Goal: Transaction & Acquisition: Purchase product/service

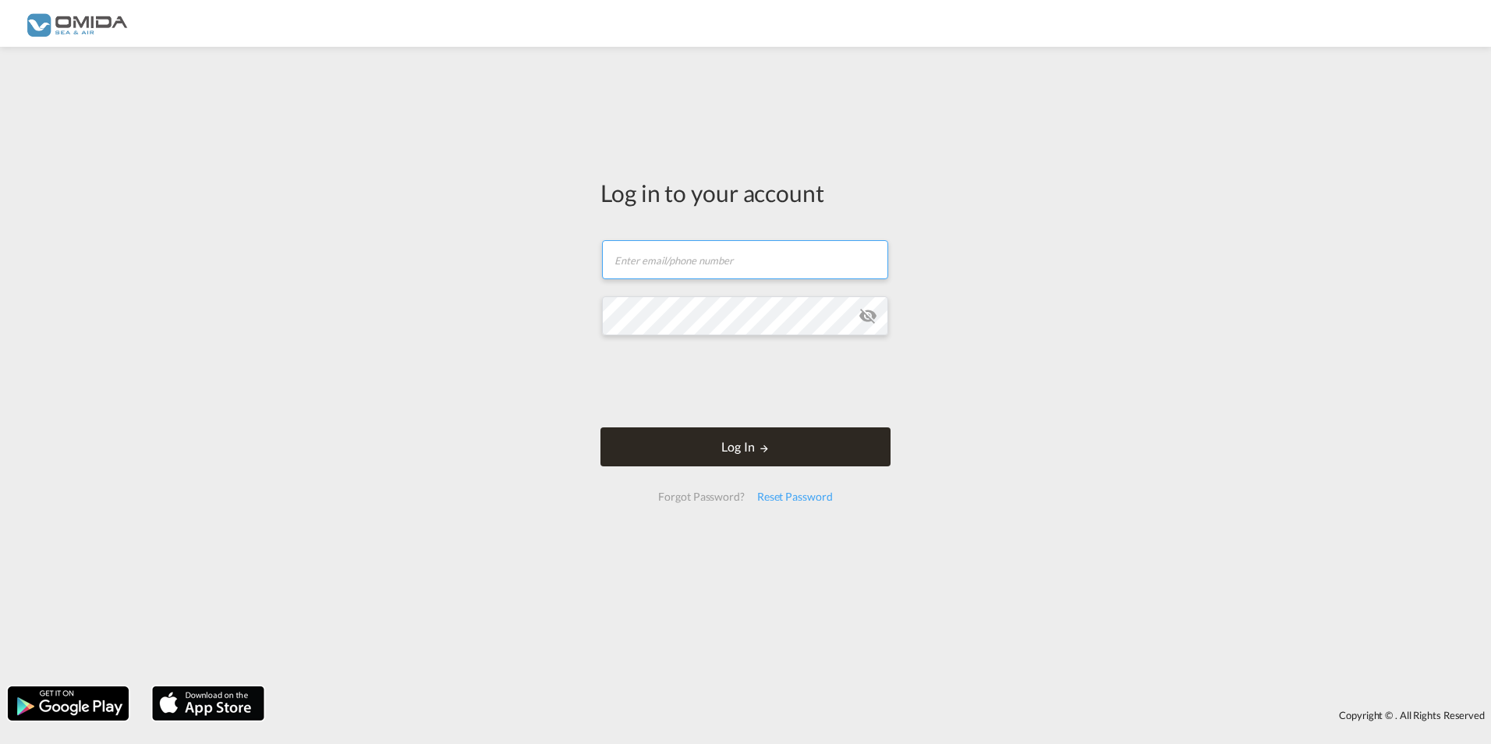
type input "[PERSON_NAME][EMAIL_ADDRESS][DOMAIN_NAME]"
click at [780, 452] on button "Log In" at bounding box center [745, 446] width 290 height 39
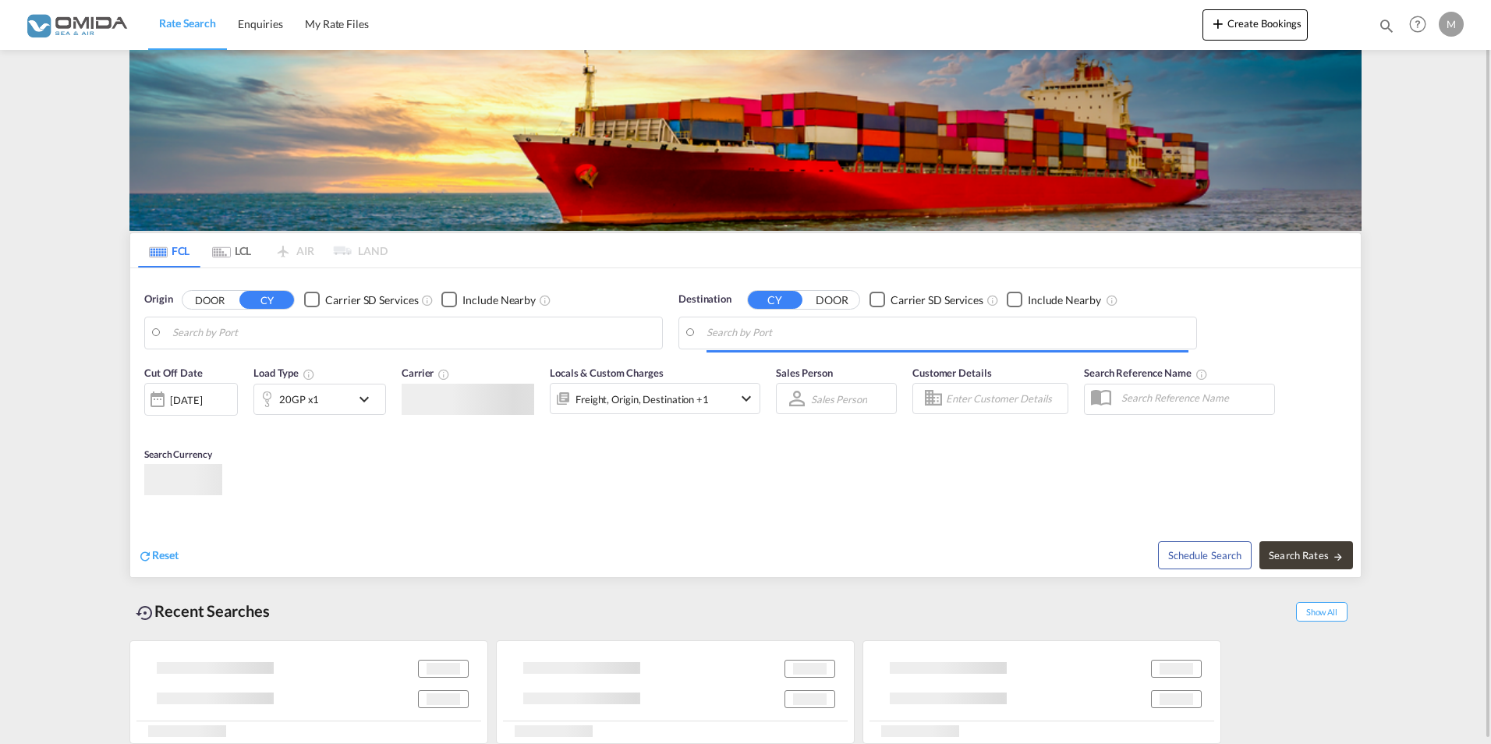
type input "Gdansk, PLGDN"
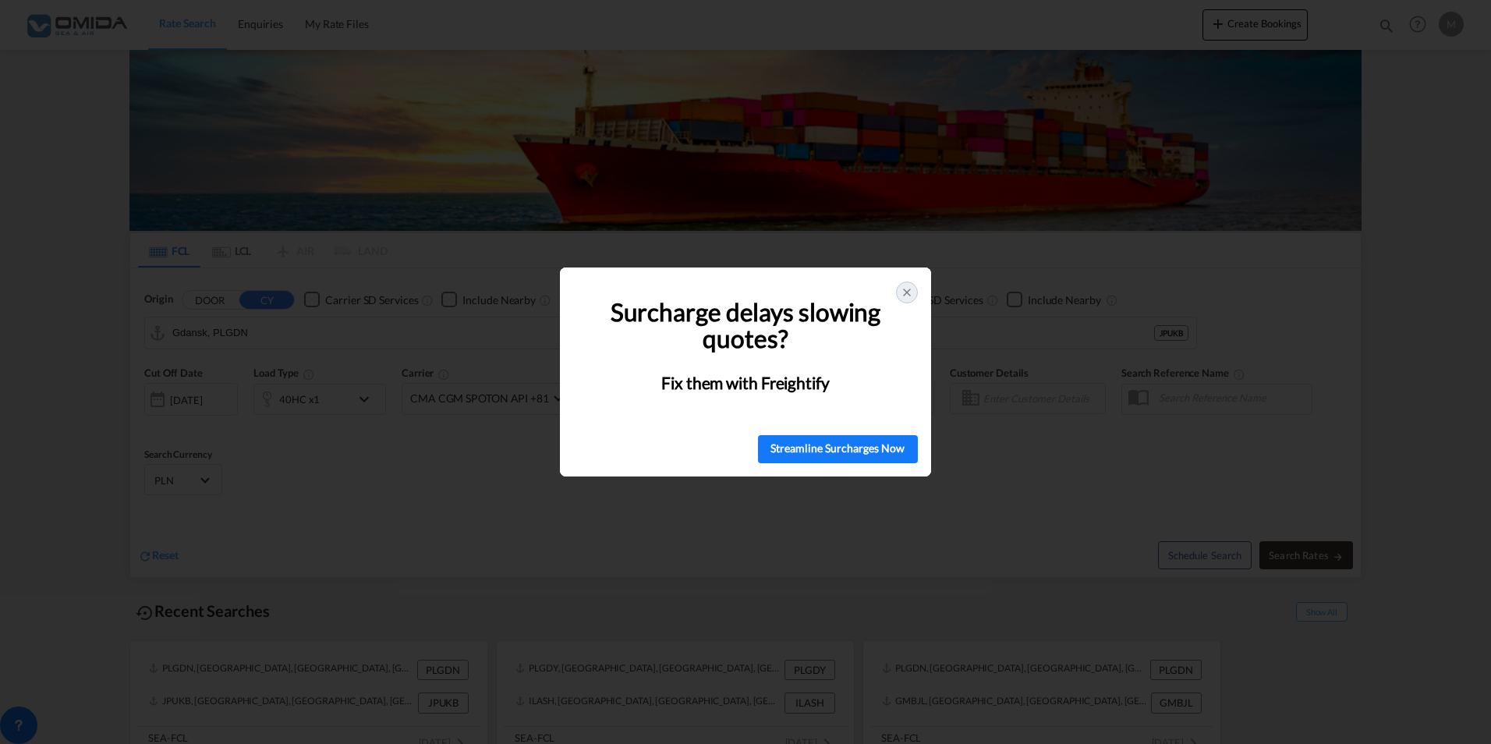
click at [898, 297] on div at bounding box center [907, 292] width 22 height 22
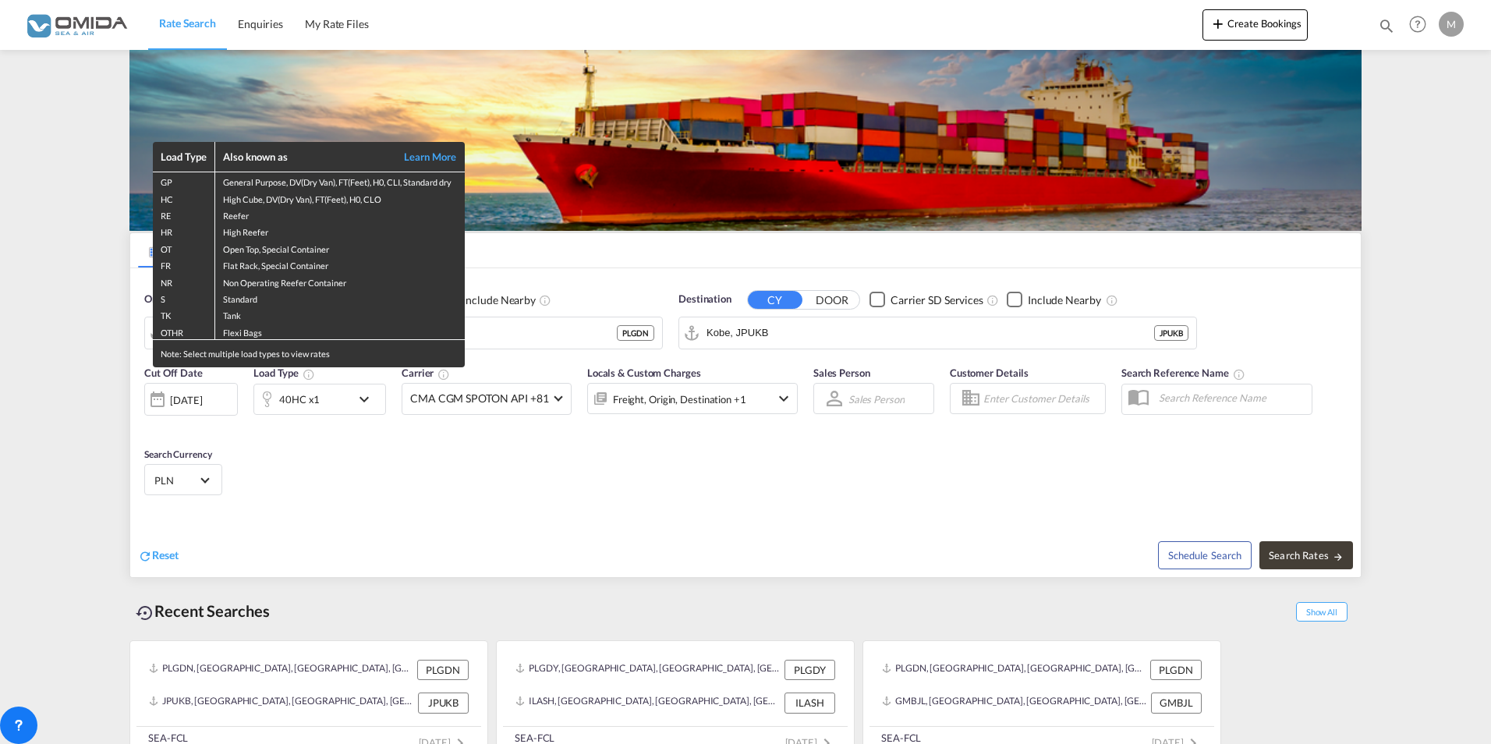
click at [543, 253] on div "Load Type Also known as Learn More GP General Purpose, DV(Dry Van), FT(Feet), H…" at bounding box center [745, 372] width 1491 height 744
click at [546, 325] on div "Load Type Also known as Learn More GP General Purpose, DV(Dry Van), FT(Feet), H…" at bounding box center [745, 372] width 1491 height 744
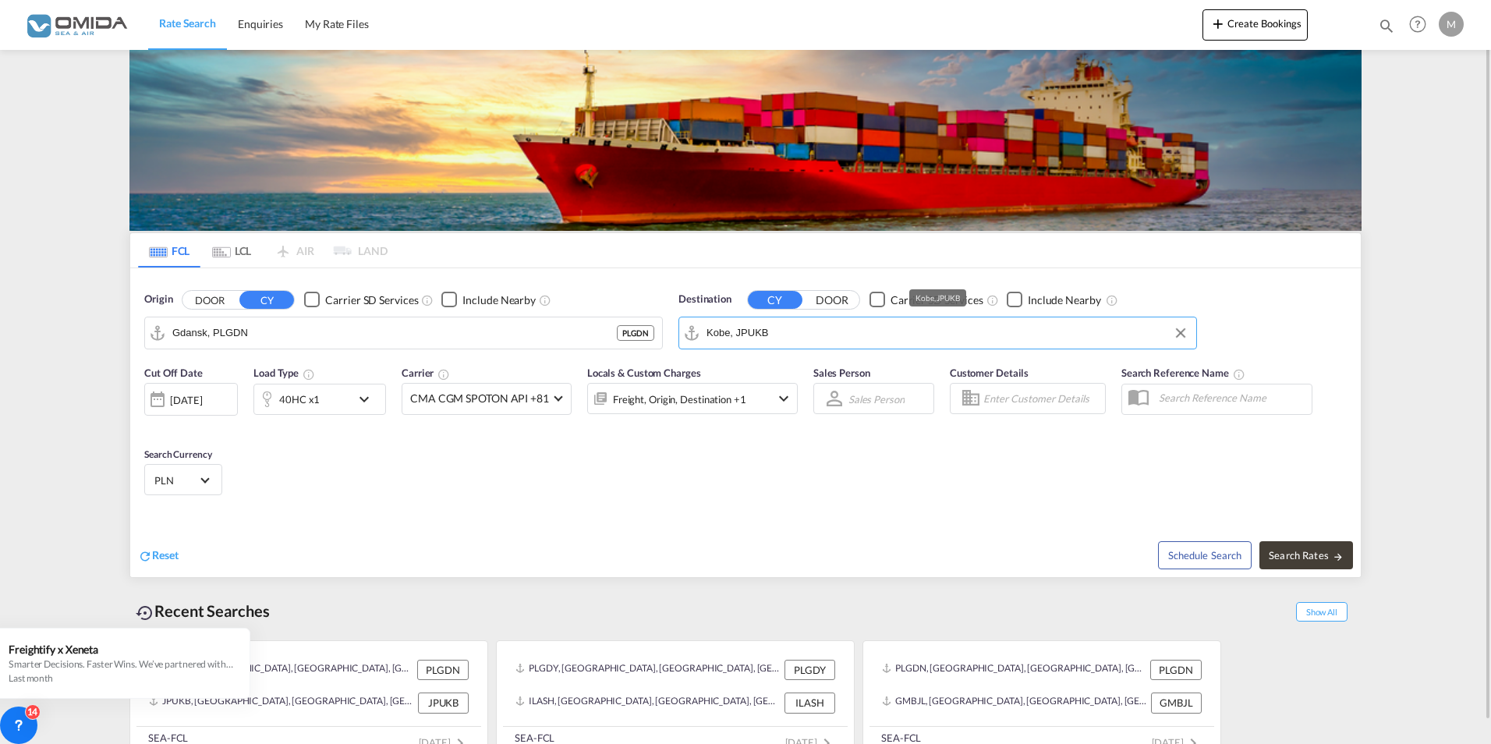
drag, startPoint x: 791, startPoint y: 326, endPoint x: 782, endPoint y: 324, distance: 9.5
click at [782, 324] on input "Kobe, JPUKB" at bounding box center [947, 332] width 482 height 23
drag, startPoint x: 770, startPoint y: 341, endPoint x: 696, endPoint y: 342, distance: 74.1
click at [696, 342] on md-input-container "Kobe, JPUKB" at bounding box center [937, 332] width 517 height 31
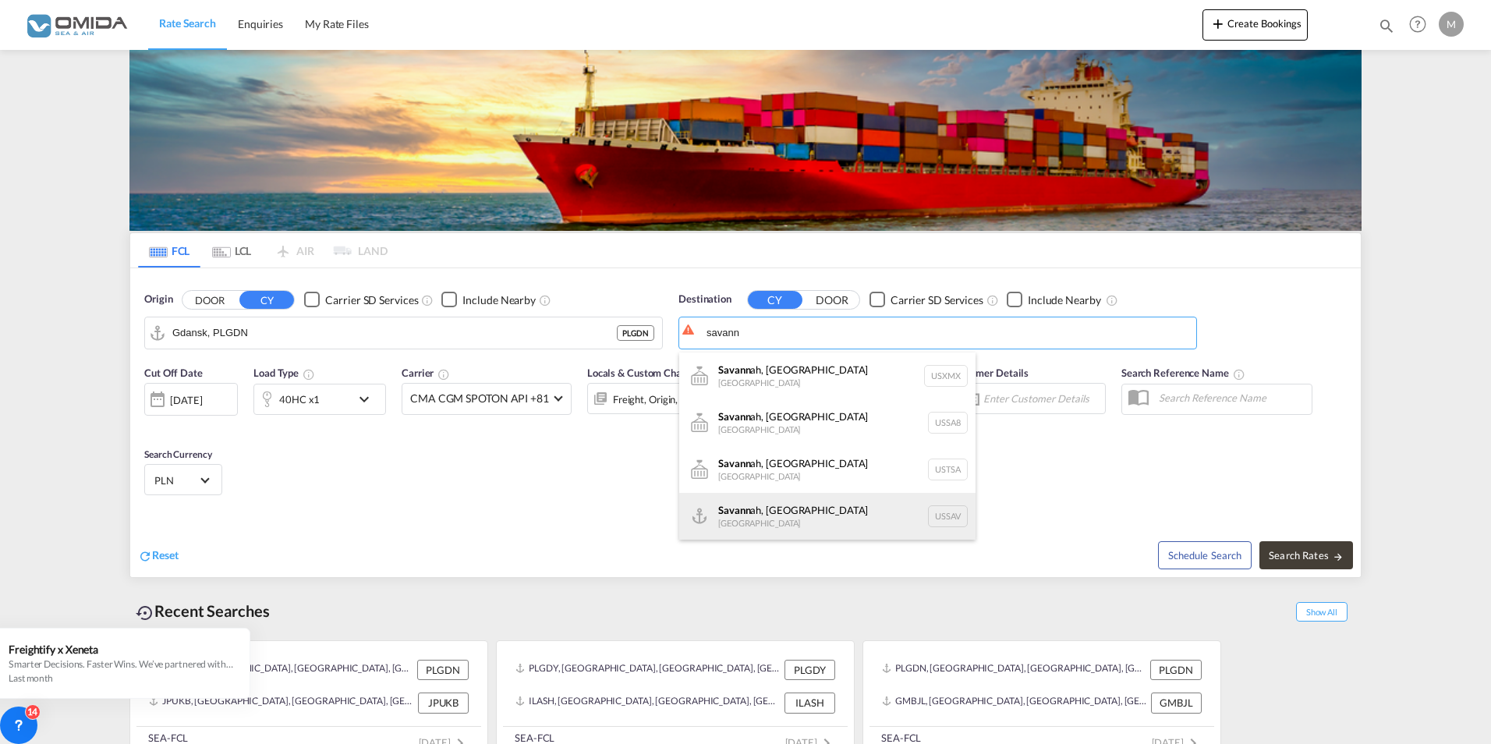
click at [800, 525] on div "Savann ah, [GEOGRAPHIC_DATA] [GEOGRAPHIC_DATA] USSAV" at bounding box center [827, 516] width 296 height 47
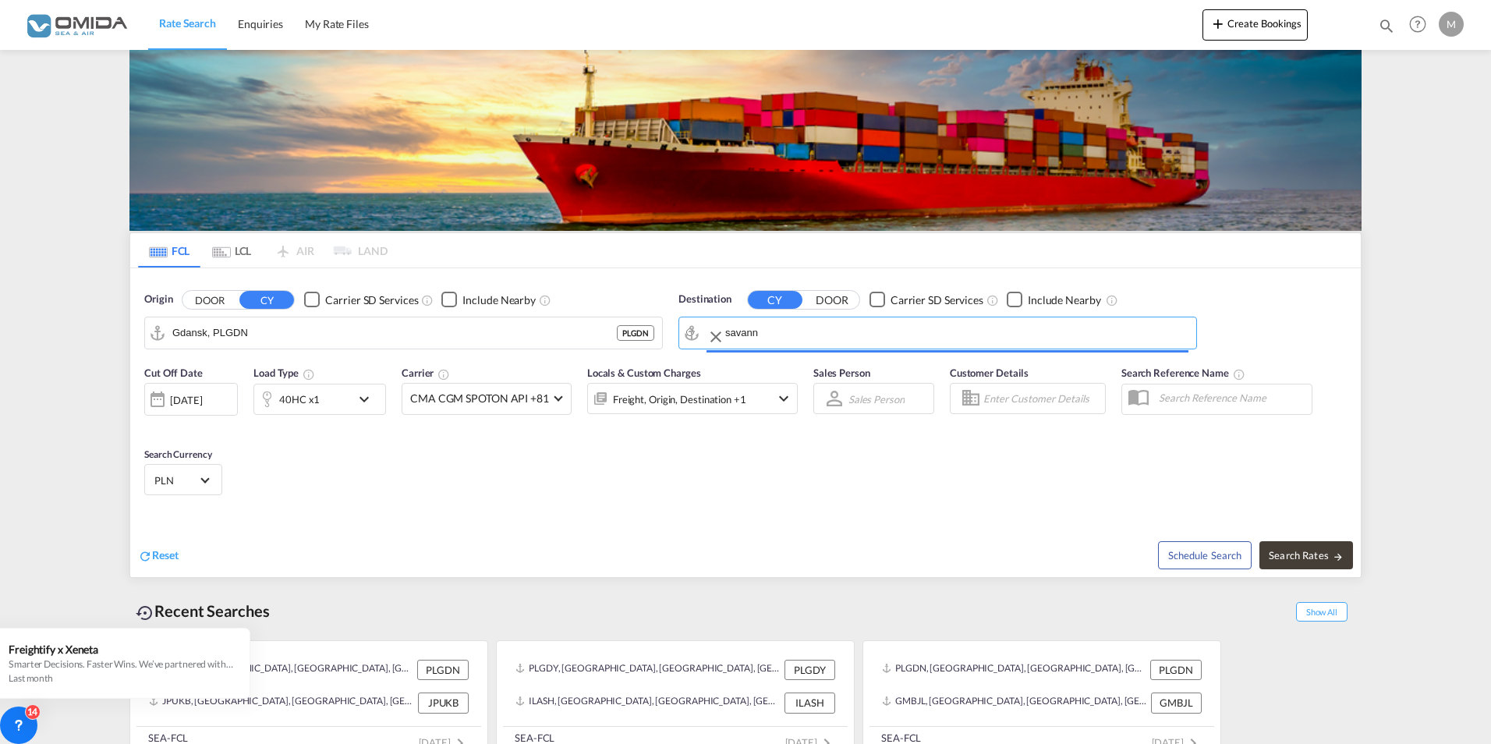
type input "[GEOGRAPHIC_DATA], [GEOGRAPHIC_DATA], USSAV"
click at [1314, 560] on span "Search Rates" at bounding box center [1305, 555] width 75 height 12
type input "PLGDN to USSAV / [DATE]"
